Goal: Transaction & Acquisition: Purchase product/service

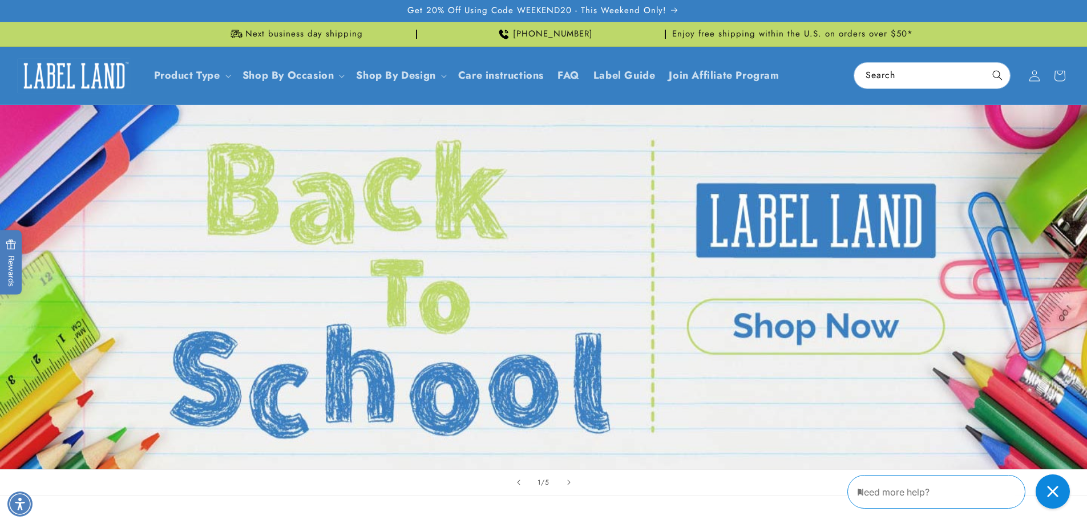
drag, startPoint x: 1030, startPoint y: 74, endPoint x: 1041, endPoint y: 103, distance: 30.5
click at [1030, 74] on icon at bounding box center [1033, 75] width 11 height 11
